Goal: Navigation & Orientation: Find specific page/section

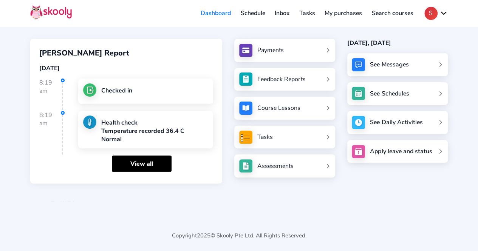
scroll to position [3, 0]
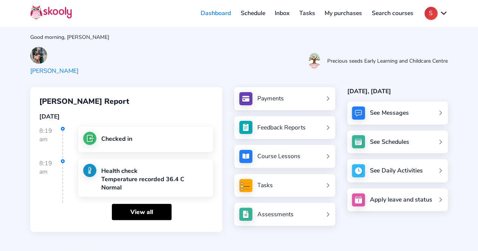
click at [247, 111] on div "See Messages" at bounding box center [397, 113] width 100 height 23
click at [247, 114] on div "See Messages" at bounding box center [397, 113] width 100 height 23
click at [247, 14] on link "Inbox" at bounding box center [282, 13] width 25 height 12
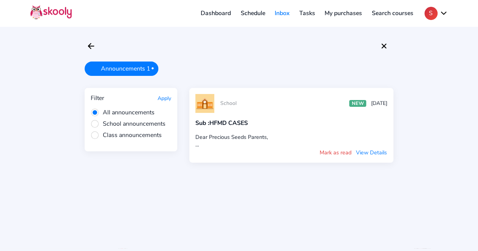
click at [247, 14] on link "Schedule" at bounding box center [253, 13] width 34 height 12
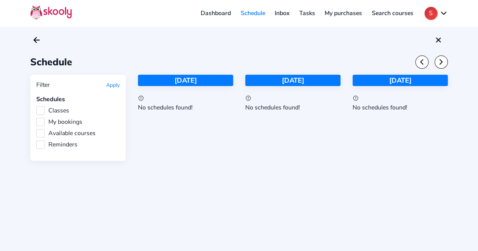
click at [226, 12] on link "Dashboard" at bounding box center [216, 13] width 40 height 12
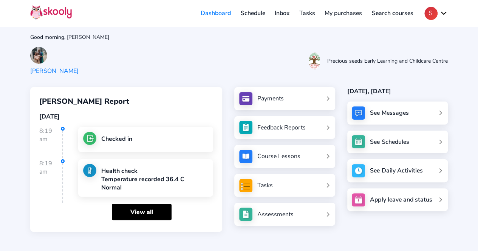
scroll to position [51, 0]
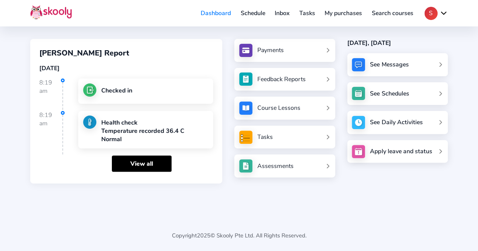
click at [247, 79] on div "Feedback Reports" at bounding box center [281, 79] width 48 height 8
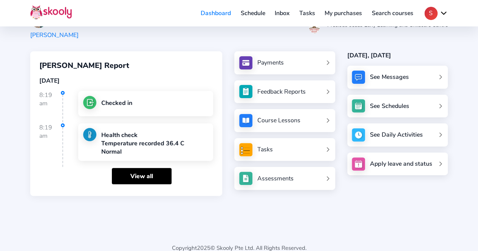
scroll to position [38, 0]
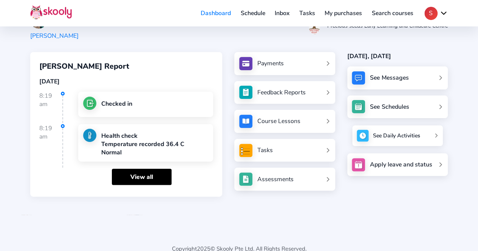
click at [247, 135] on div "See Daily Activities" at bounding box center [395, 136] width 47 height 8
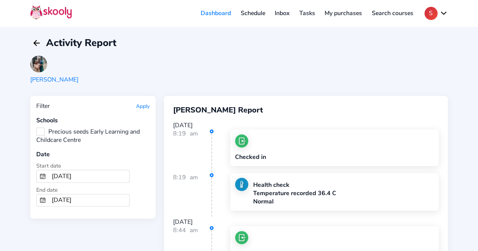
click at [37, 63] on img at bounding box center [38, 63] width 17 height 17
click at [53, 80] on div "[PERSON_NAME]" at bounding box center [54, 80] width 48 height 8
click at [216, 8] on link "Dashboard" at bounding box center [216, 13] width 40 height 12
